Goal: Information Seeking & Learning: Learn about a topic

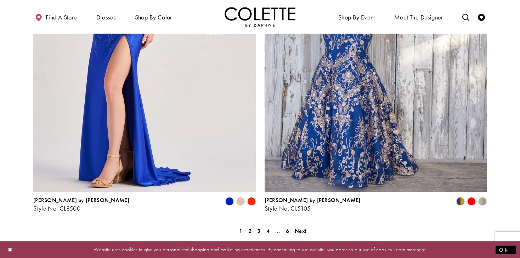
scroll to position [1266, 0]
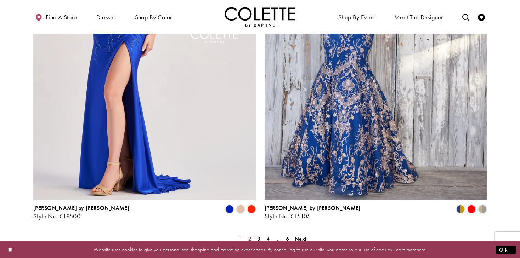
click at [250, 235] on span "2" at bounding box center [249, 238] width 3 height 7
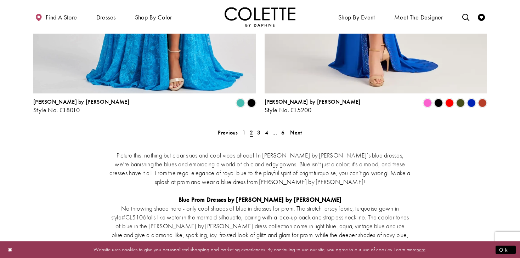
scroll to position [1360, 0]
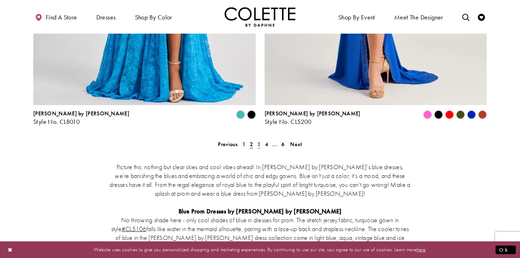
click at [258, 141] on span "3" at bounding box center [258, 144] width 3 height 7
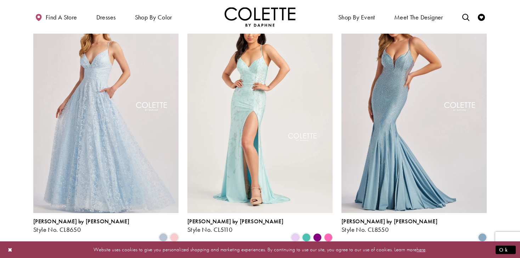
scroll to position [94, 0]
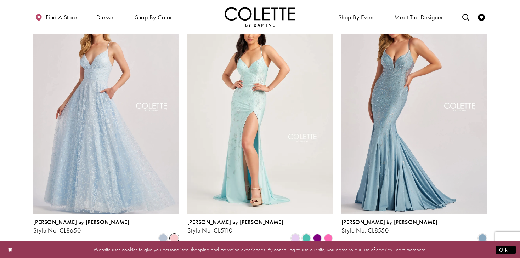
click at [174, 234] on span "Product List" at bounding box center [174, 238] width 9 height 9
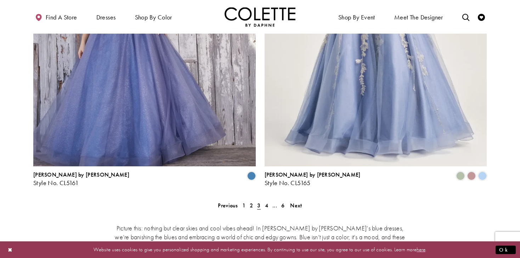
scroll to position [1339, 0]
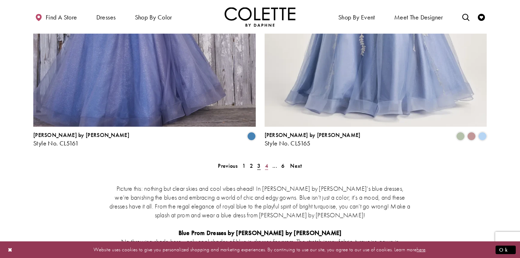
click at [264, 161] on link "4" at bounding box center [266, 166] width 7 height 10
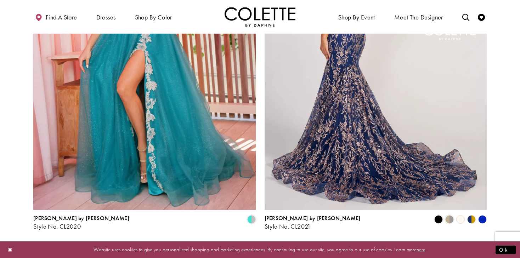
scroll to position [1294, 0]
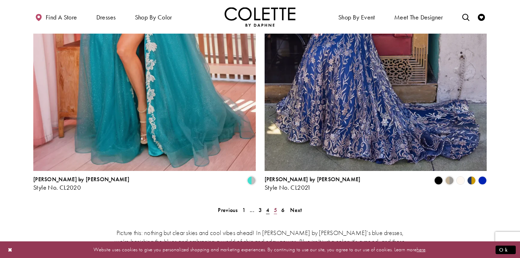
click at [274, 207] on span "5" at bounding box center [275, 210] width 3 height 7
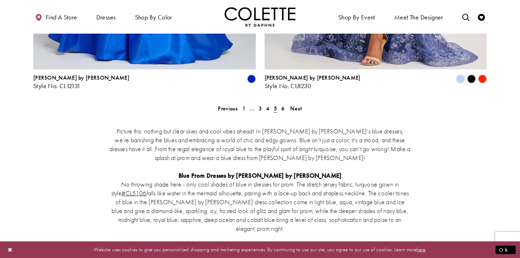
scroll to position [1401, 0]
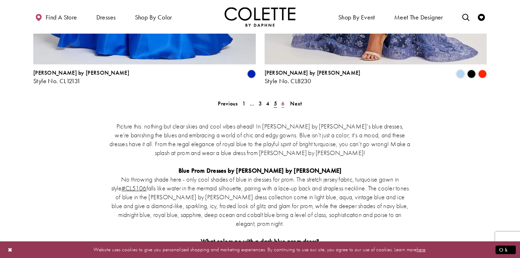
click at [282, 100] on span "6" at bounding box center [282, 103] width 3 height 7
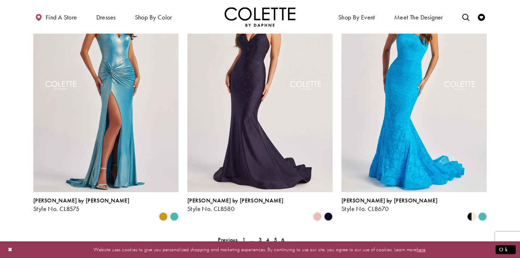
scroll to position [641, 0]
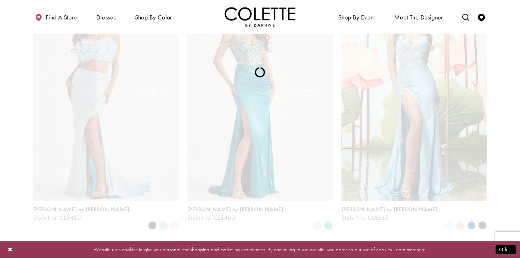
scroll to position [38, 0]
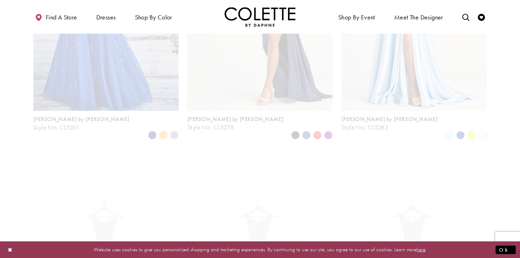
scroll to position [38, 0]
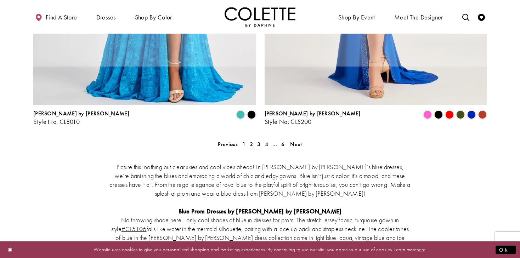
scroll to position [38, 0]
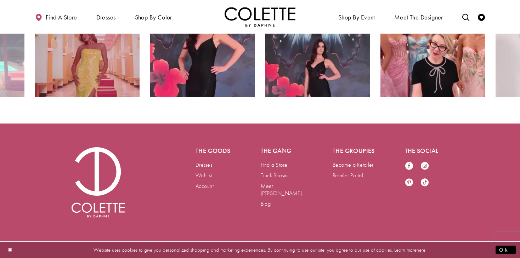
scroll to position [1339, 0]
